Goal: Task Accomplishment & Management: Manage account settings

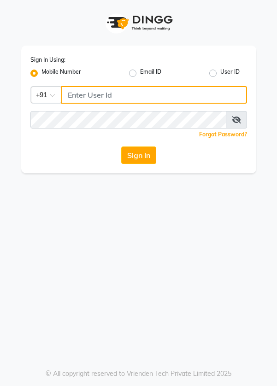
click at [165, 97] on input "Username" at bounding box center [153, 94] width 185 height 17
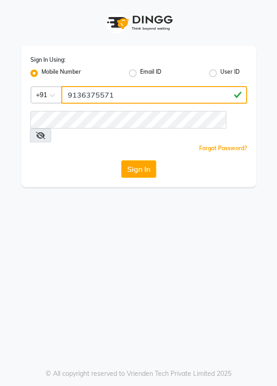
type input "9136375571"
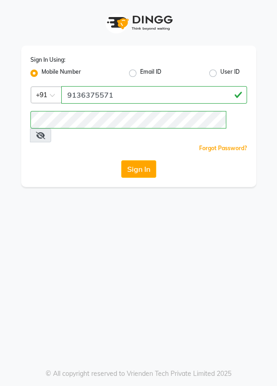
click at [145, 161] on button "Sign In" at bounding box center [138, 168] width 35 height 17
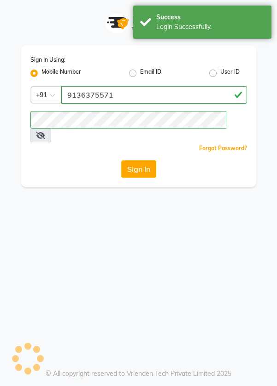
select select "56"
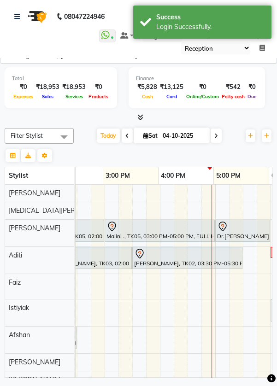
scroll to position [0, 359]
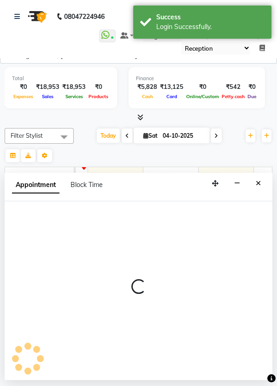
select select "77865"
select select "tentative"
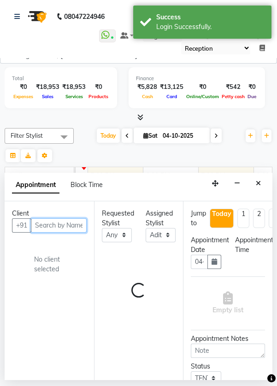
select select "1080"
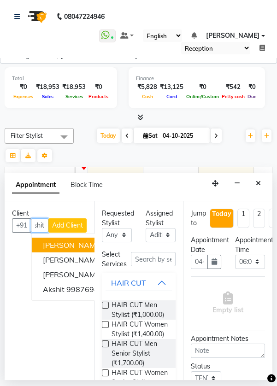
click at [57, 294] on button "[PERSON_NAME] 9987698544" at bounding box center [100, 288] width 136 height 15
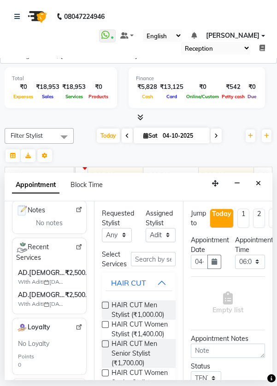
type input "9987698544"
click at [142, 260] on input "text" at bounding box center [153, 259] width 45 height 14
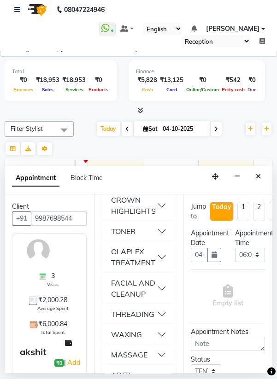
scroll to position [408, 0]
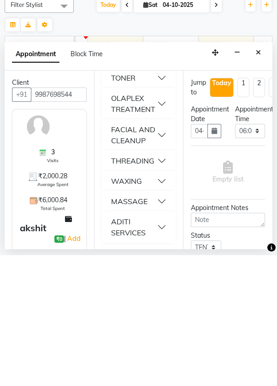
type input "Ad"
click at [162, 362] on ngb-accordion "HAIR STYLING (Includes Wash) Add on tongs (₹500.00) Wash n Blast dry (with head…" at bounding box center [139, 118] width 74 height 509
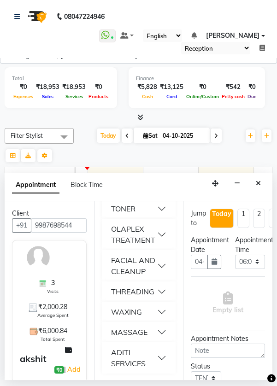
click at [156, 358] on div "ADITI SERVICES" at bounding box center [134, 357] width 46 height 22
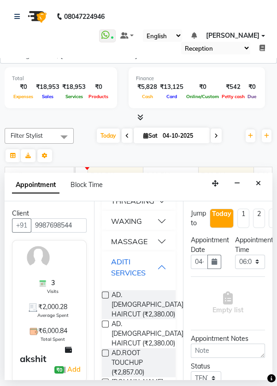
scroll to position [509, 0]
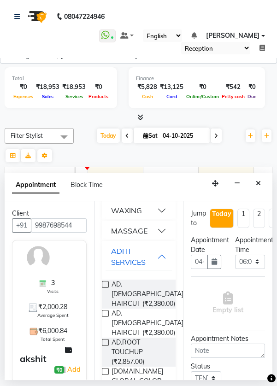
click at [106, 313] on label at bounding box center [105, 313] width 7 height 7
click at [106, 313] on input "checkbox" at bounding box center [105, 314] width 6 height 6
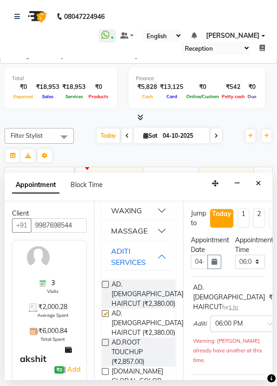
checkbox input "false"
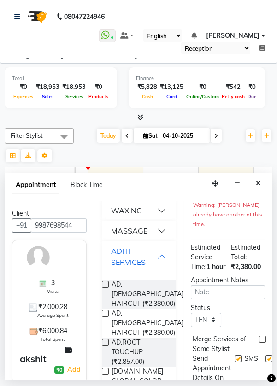
scroll to position [156, 0]
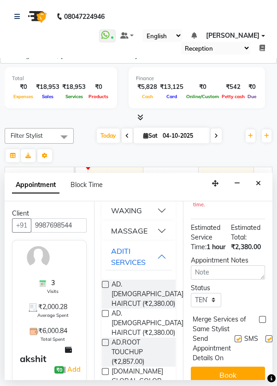
click at [247, 369] on button "Book" at bounding box center [227, 374] width 74 height 17
click at [223, 368] on button "Book" at bounding box center [227, 374] width 74 height 17
click at [238, 368] on button "Book" at bounding box center [227, 374] width 74 height 17
click at [235, 366] on button "Book" at bounding box center [227, 374] width 74 height 17
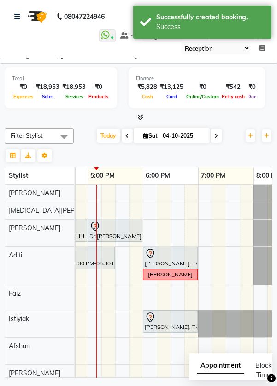
click at [182, 276] on div "[PERSON_NAME]" at bounding box center [170, 274] width 45 height 8
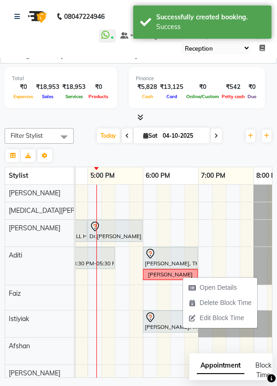
click at [242, 307] on span "Delete Block Time" at bounding box center [225, 303] width 52 height 10
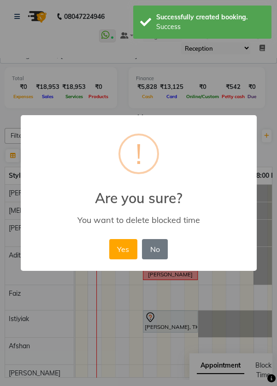
click at [126, 255] on button "Yes" at bounding box center [123, 249] width 28 height 20
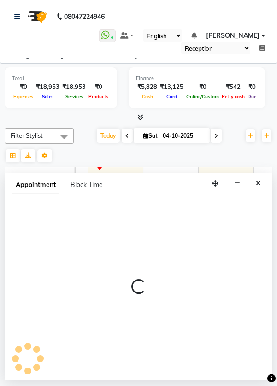
select select "91425"
select select "1065"
select select "tentative"
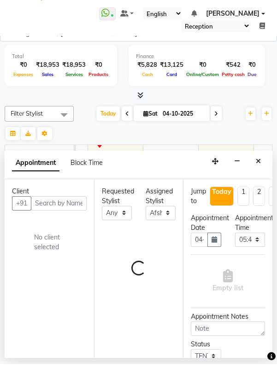
click at [258, 186] on button "Close" at bounding box center [257, 183] width 13 height 14
